Goal: Information Seeking & Learning: Find specific page/section

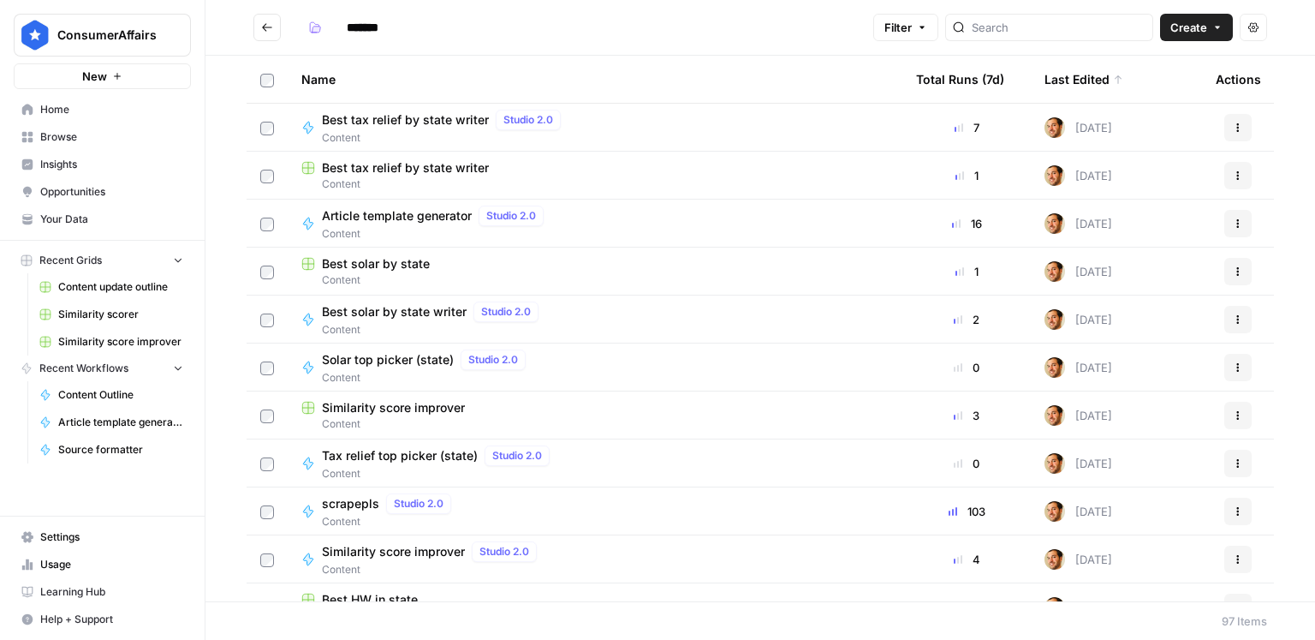
click at [1083, 37] on div at bounding box center [1049, 27] width 208 height 27
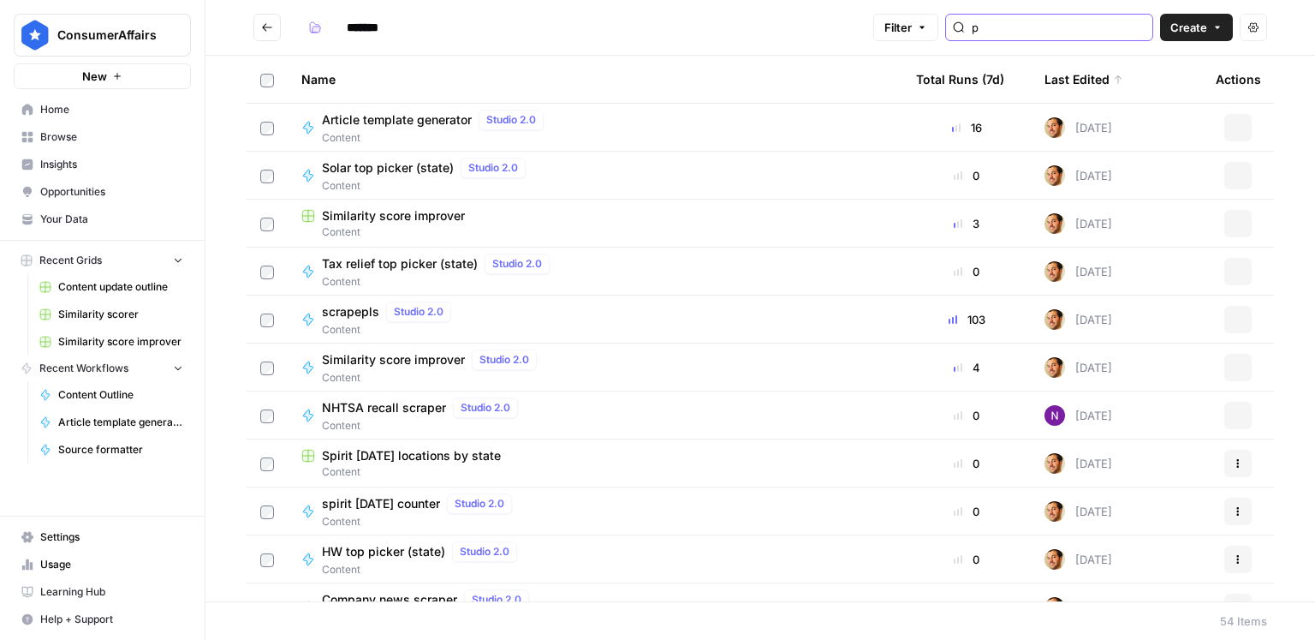
type input "p"
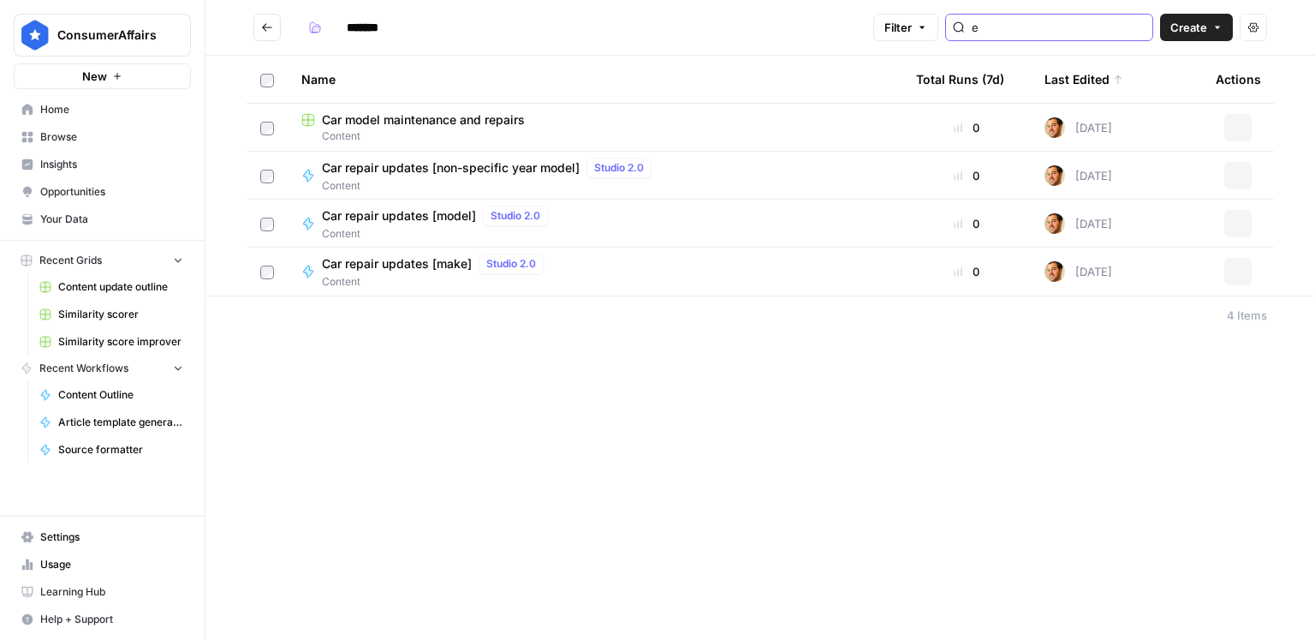
type input "e"
type input "repair"
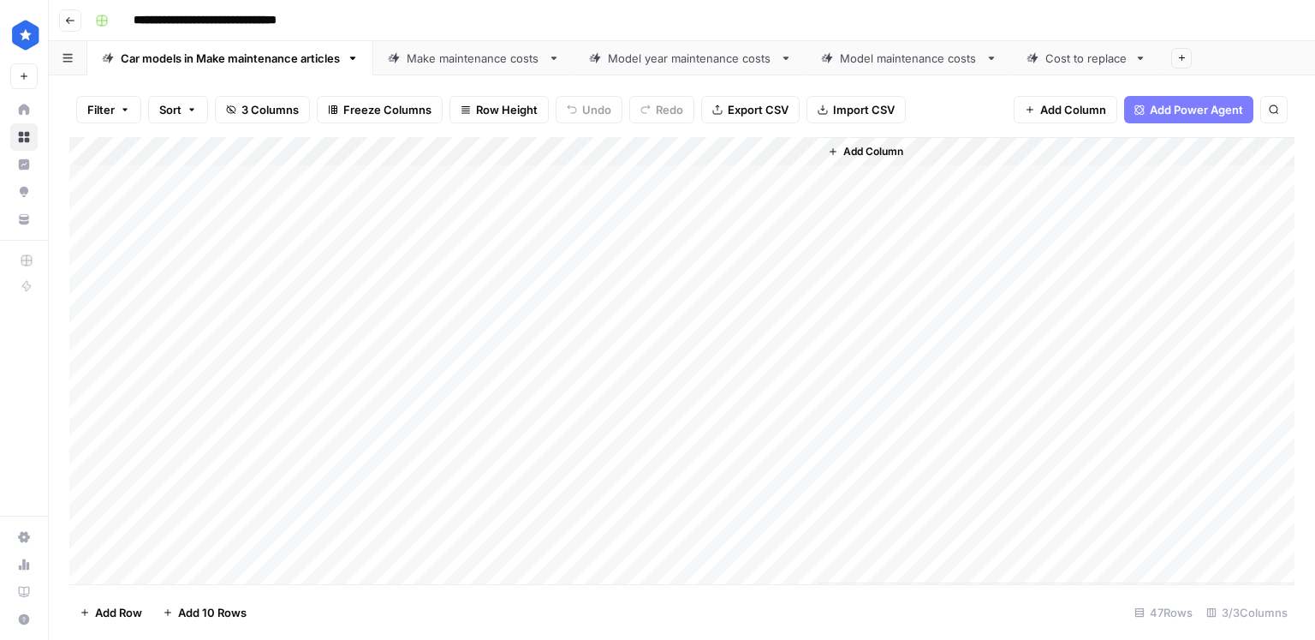
click at [796, 173] on div "Add Column" at bounding box center [681, 360] width 1225 height 447
click at [753, 231] on div "Add Column" at bounding box center [681, 360] width 1225 height 447
drag, startPoint x: 753, startPoint y: 231, endPoint x: 554, endPoint y: 156, distance: 213.2
click at [753, 231] on div "Add Column" at bounding box center [681, 360] width 1225 height 447
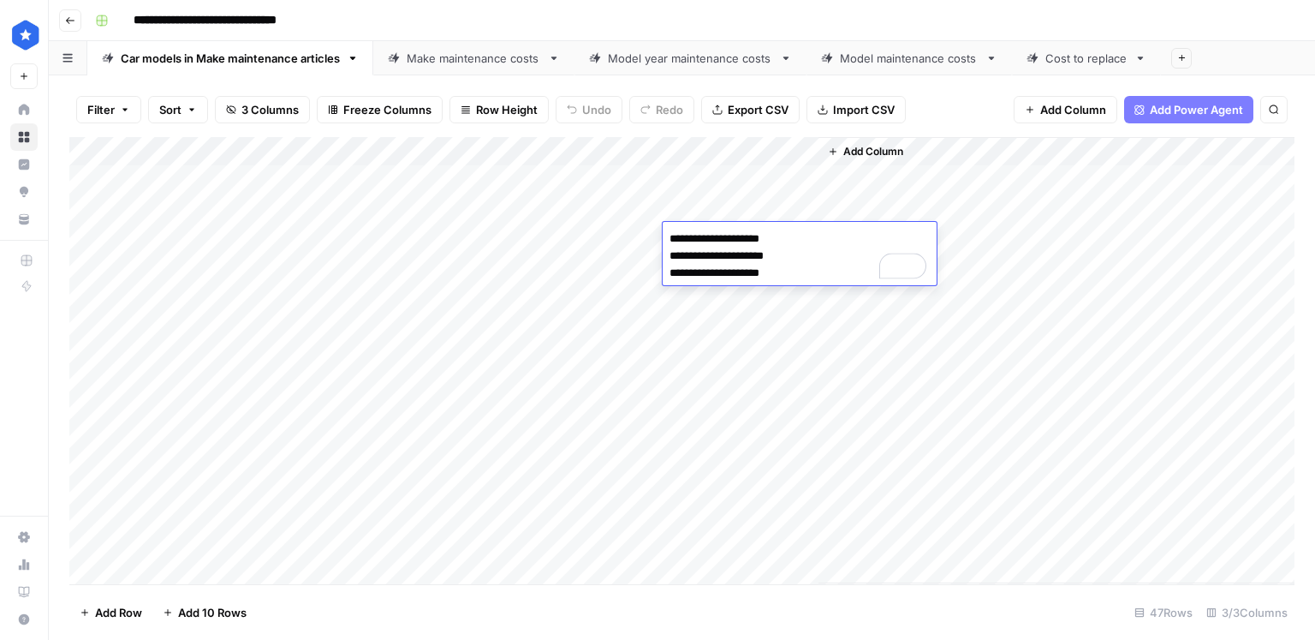
click at [433, 64] on div "Make maintenance costs" at bounding box center [474, 58] width 134 height 17
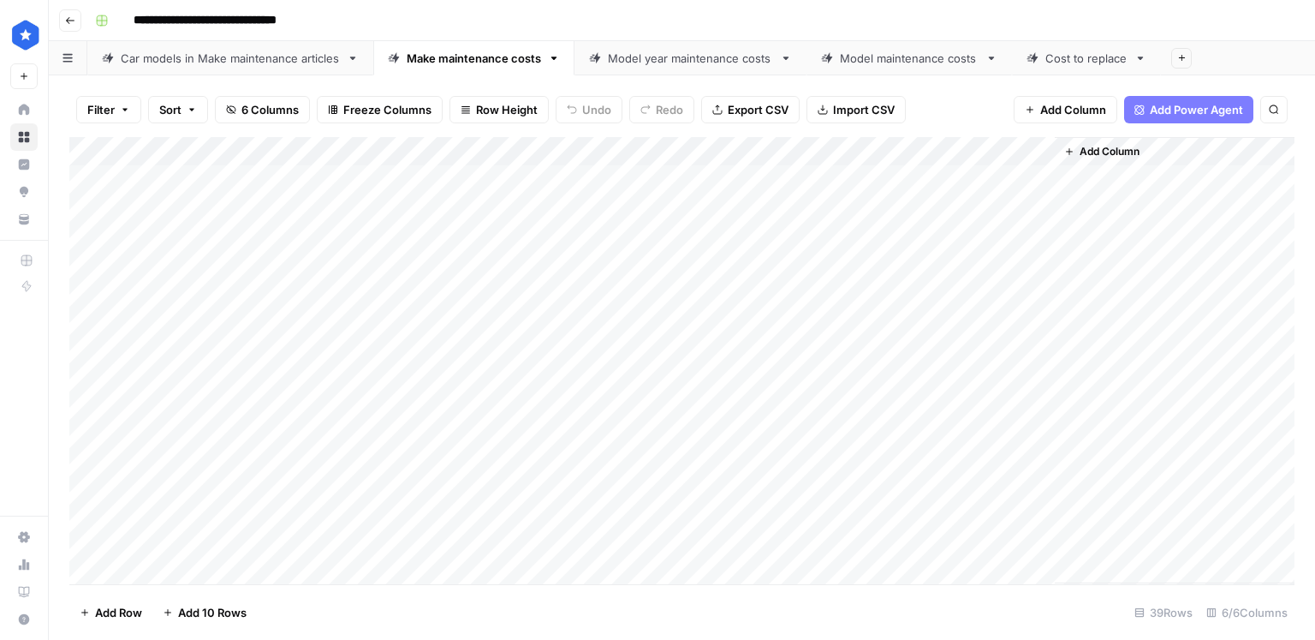
click at [547, 186] on div "Add Column" at bounding box center [681, 360] width 1225 height 447
click at [669, 63] on div "Model year maintenance costs" at bounding box center [690, 58] width 165 height 17
click at [813, 177] on div "Add Column" at bounding box center [681, 360] width 1225 height 447
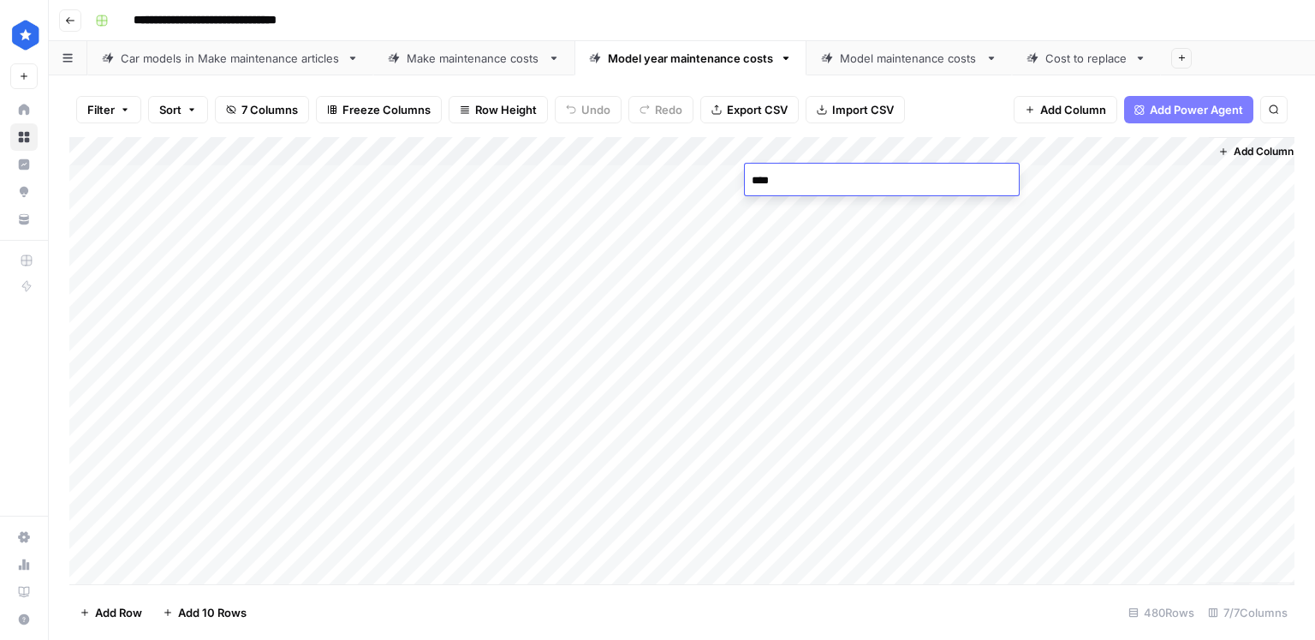
click at [825, 230] on div "Add Column" at bounding box center [681, 360] width 1225 height 447
click at [870, 64] on div "Model maintenance costs" at bounding box center [909, 58] width 139 height 17
click at [1088, 66] on link "Cost to replace" at bounding box center [1086, 58] width 149 height 34
